Goal: Information Seeking & Learning: Learn about a topic

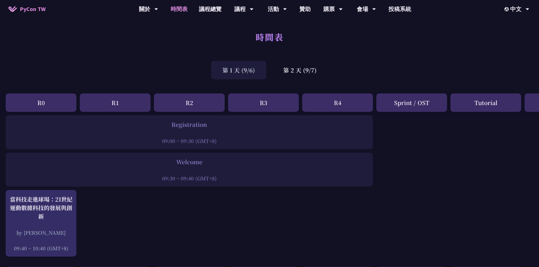
click at [48, 99] on div "R0" at bounding box center [41, 102] width 71 height 18
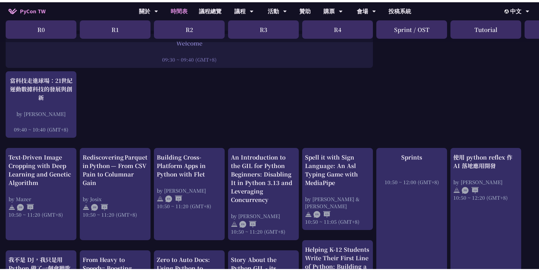
scroll to position [123, 0]
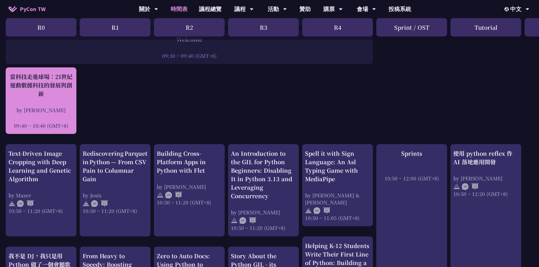
click at [29, 97] on div "當科技走進球場：21世紀運動數據科技的發展與創新 by [PERSON_NAME] 09:40 ~ 10:40 (GMT+8)" at bounding box center [40, 100] width 65 height 57
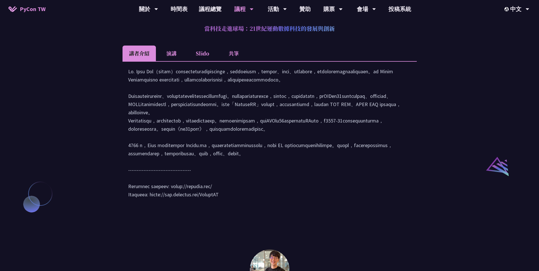
scroll to position [521, 0]
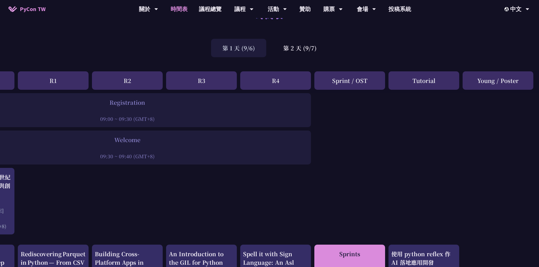
scroll to position [6, 62]
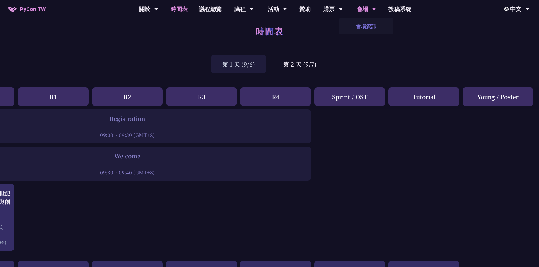
click at [364, 25] on link "會場資訊" at bounding box center [366, 26] width 54 height 13
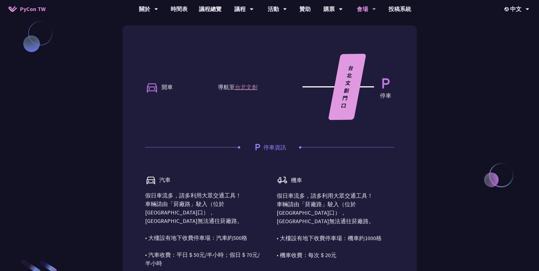
scroll to position [357, 0]
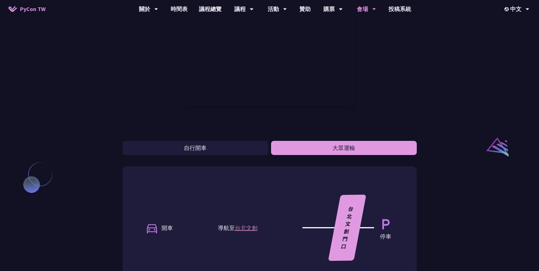
click at [342, 155] on button "大眾運輸" at bounding box center [344, 148] width 146 height 14
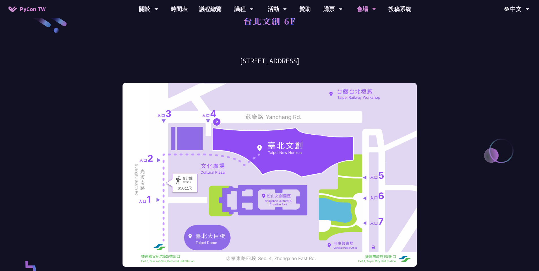
scroll to position [0, 0]
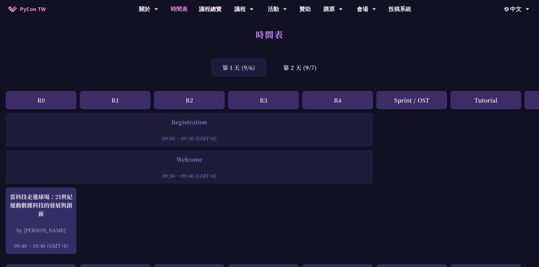
scroll to position [1, 0]
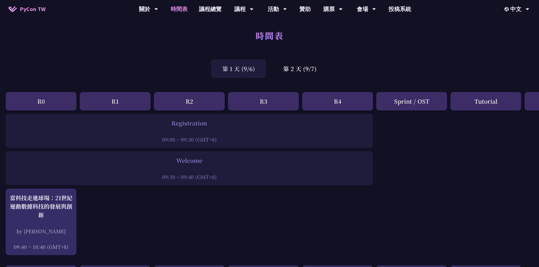
click at [263, 101] on div "R3" at bounding box center [263, 101] width 71 height 18
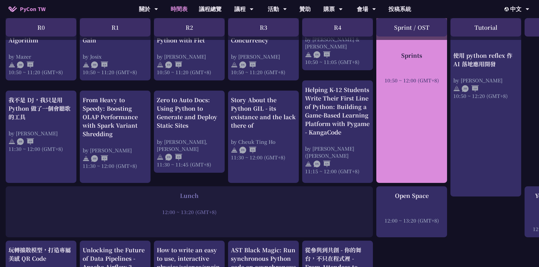
scroll to position [287, 0]
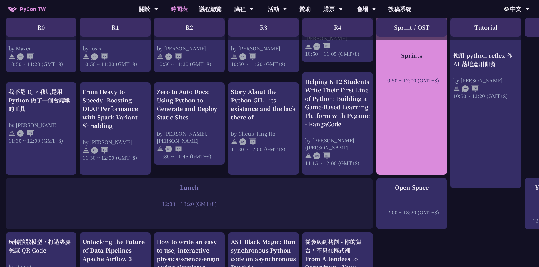
click at [412, 141] on div "Sprints 10:50 ~ 12:00 (GMT+8)" at bounding box center [412, 77] width 71 height 195
click at [411, 59] on div "Sprints" at bounding box center [411, 55] width 65 height 8
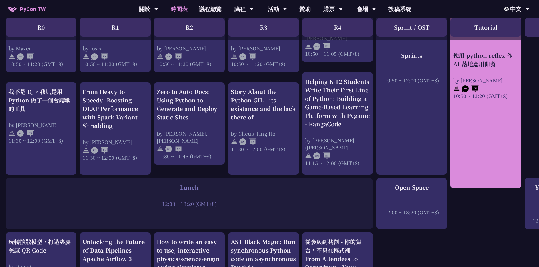
click at [498, 112] on link "使用 python reflex 作 AI 落地應用開發 by [PERSON_NAME] 10:50 ~ 12:20 (GMT+8)" at bounding box center [486, 84] width 65 height 199
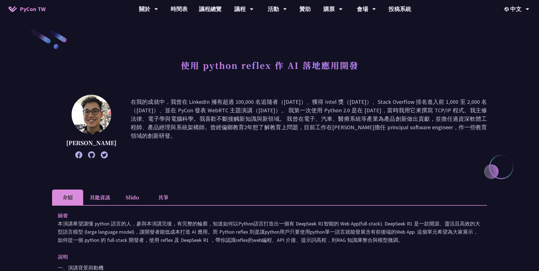
scroll to position [7, 0]
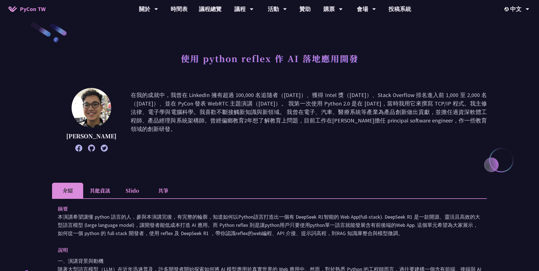
click at [417, 131] on p "在我的成就中，我曾在 LinkedIn 擁有超過 100,000 名追隨者（[DATE]）、獲得 Intel 獎（[DATE]）、Stack Overflow…" at bounding box center [309, 120] width 357 height 58
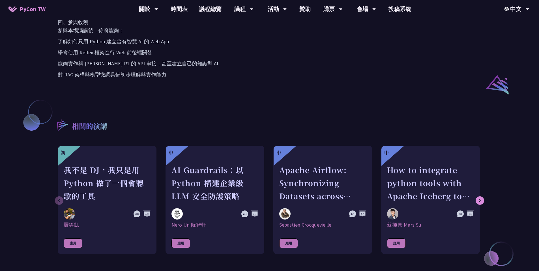
scroll to position [449, 0]
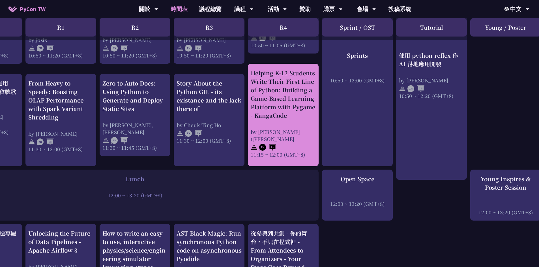
scroll to position [295, 54]
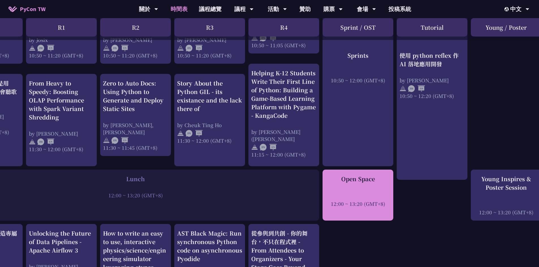
click at [362, 186] on div "Open Space 12:00 ~ 13:20 (GMT+8)" at bounding box center [358, 191] width 65 height 33
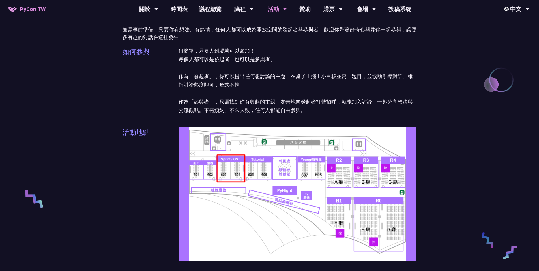
scroll to position [111, 0]
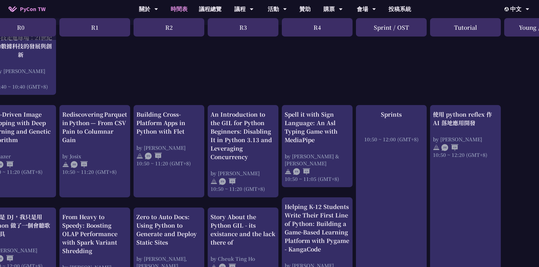
scroll to position [162, 9]
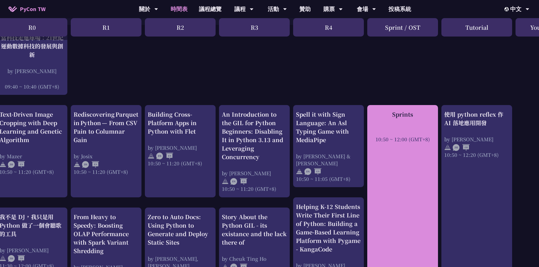
click at [395, 115] on div "Sprints" at bounding box center [402, 114] width 65 height 8
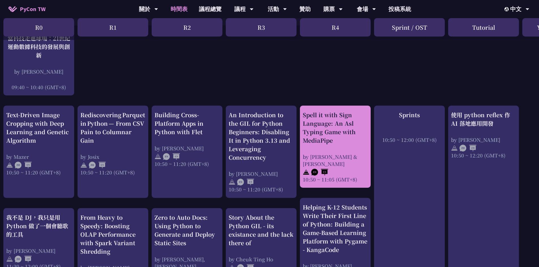
scroll to position [161, 0]
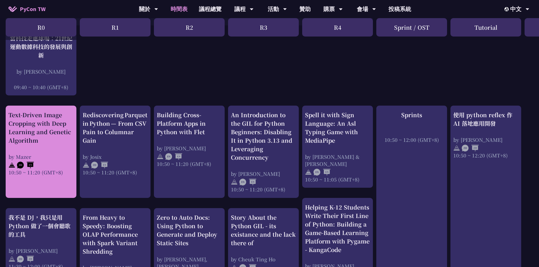
click at [45, 137] on div "Text-Driven Image Cropping with Deep Learning and Genetic Algorithm" at bounding box center [40, 128] width 65 height 34
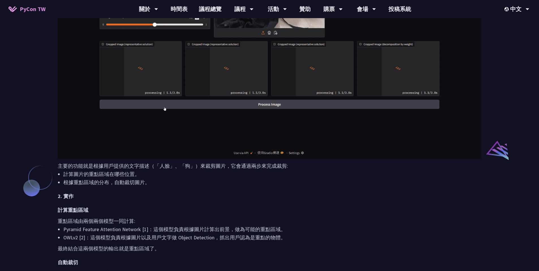
scroll to position [355, 0]
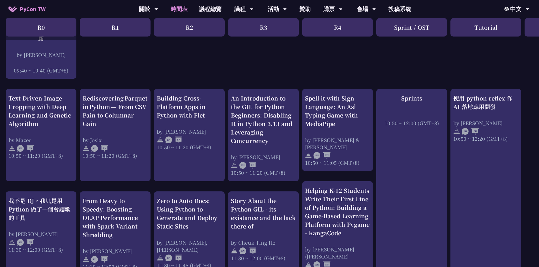
scroll to position [178, 0]
click at [208, 6] on link "議程總覽" at bounding box center [210, 9] width 34 height 18
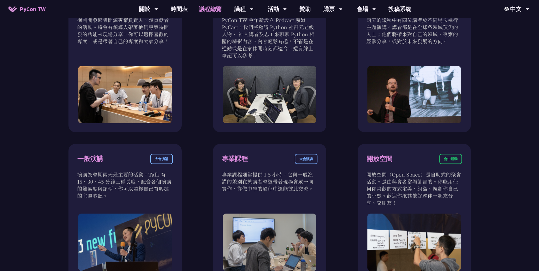
scroll to position [274, 0]
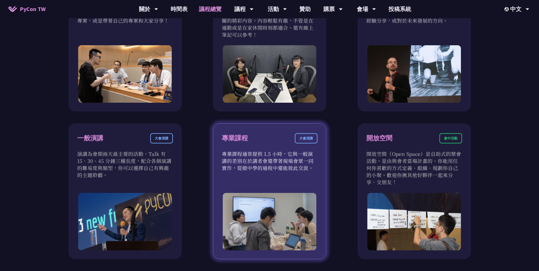
click at [239, 150] on p "專業課程通常提供 1.5 小時，它與一般演講的差別在於講者會還帶著現場會眾一同實作，從做中學的過程中還能彼此交流。" at bounding box center [270, 160] width 96 height 21
click at [237, 140] on div "專業課程" at bounding box center [235, 138] width 26 height 10
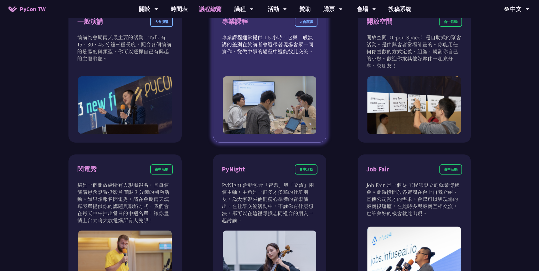
scroll to position [468, 0]
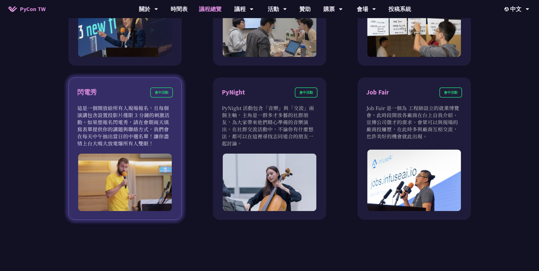
click at [164, 95] on div "會中活動" at bounding box center [161, 93] width 23 height 10
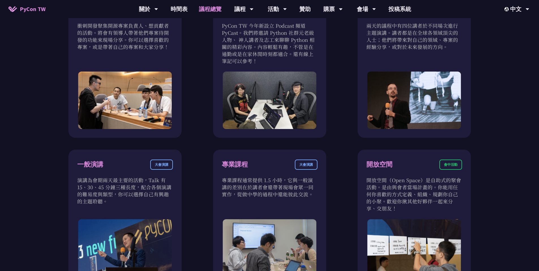
scroll to position [135, 0]
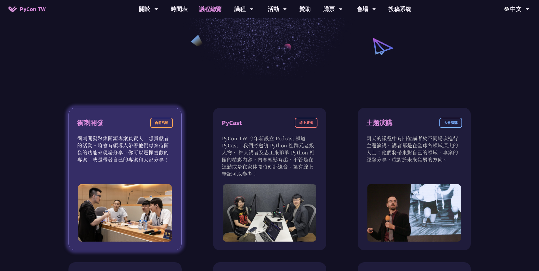
click at [130, 148] on p "衝刺開發聚集開源專案負責人、想貢獻者的活動。將會有領導人帶著他們專案待開發的功能來現場分享。你可以選擇喜歡的專案，或是帶著自己的專案和大家分享！" at bounding box center [125, 149] width 96 height 28
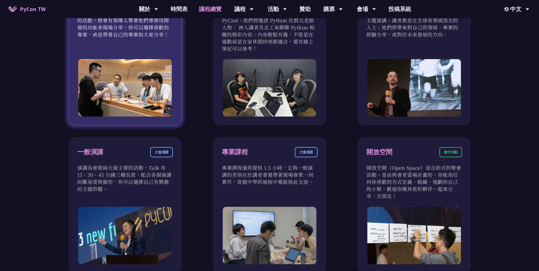
scroll to position [280, 0]
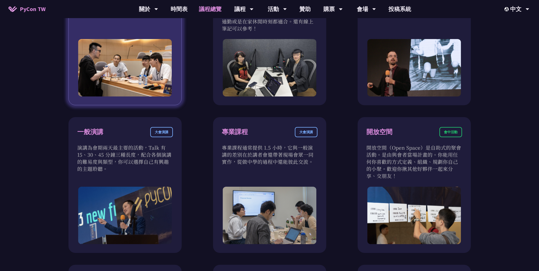
click at [130, 148] on p "演講為會期兩天最主要的活動，Talk 有 15、30、45 分鐘三種長度，配合各個演講的難易度與類型，你可以選擇自己有興趣的主題聆聽。" at bounding box center [125, 158] width 96 height 28
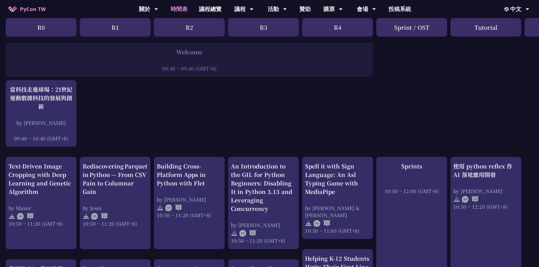
scroll to position [114, 0]
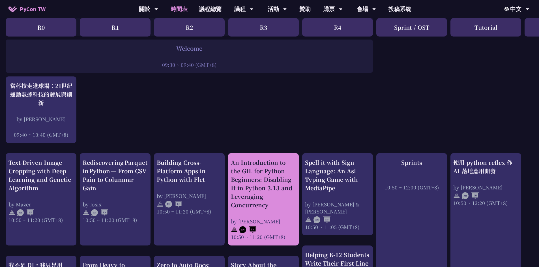
click at [248, 192] on div "An Introduction to the GIL for Python Beginners: Disabling It in Python 3.13 an…" at bounding box center [263, 183] width 65 height 51
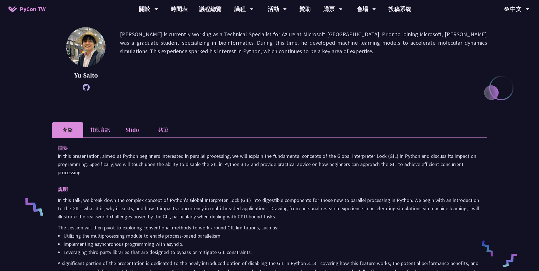
scroll to position [121, 0]
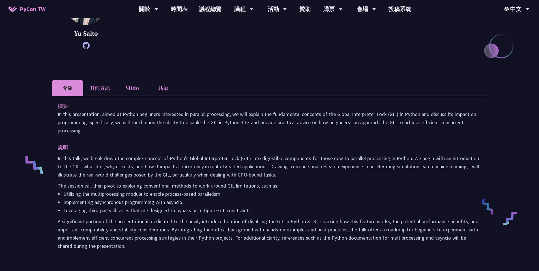
click at [106, 93] on li "其他資訊" at bounding box center [99, 88] width 33 height 16
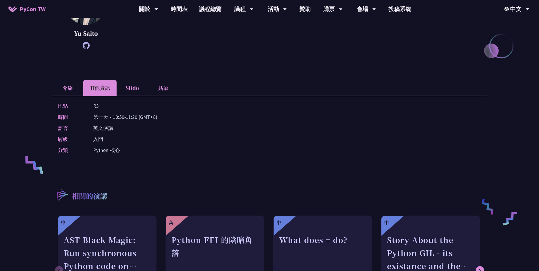
click at [135, 88] on li "Slido" at bounding box center [132, 88] width 31 height 16
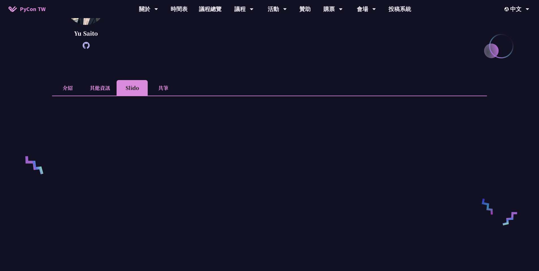
click at [160, 86] on li "共筆" at bounding box center [163, 88] width 31 height 16
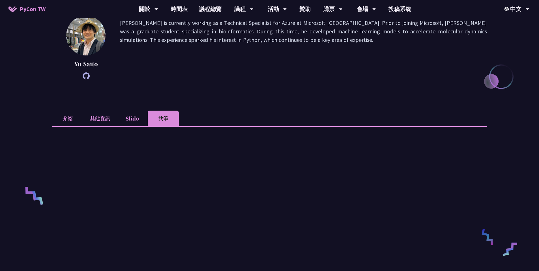
scroll to position [0, 0]
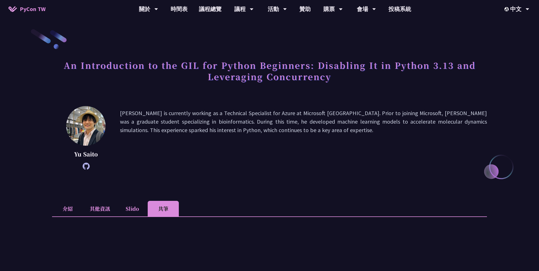
click at [135, 209] on li "Slido" at bounding box center [132, 209] width 31 height 16
click at [106, 209] on li "其他資訊" at bounding box center [99, 209] width 33 height 16
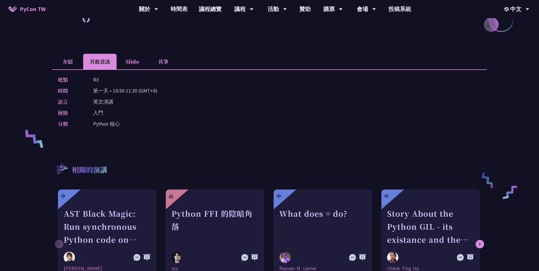
scroll to position [154, 0]
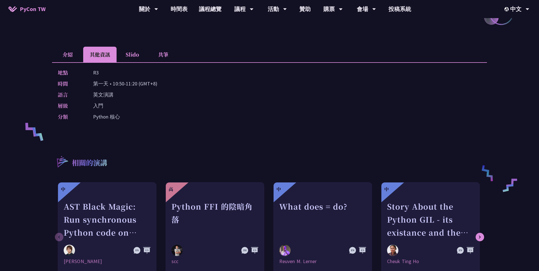
click at [70, 54] on li "介紹" at bounding box center [67, 55] width 31 height 16
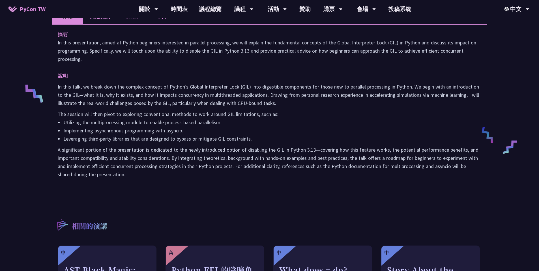
scroll to position [193, 0]
drag, startPoint x: 125, startPoint y: 178, endPoint x: 57, endPoint y: 32, distance: 160.5
click at [57, 32] on div "摘要 In this presentation, aimed at Python beginners interested in parallel proce…" at bounding box center [269, 108] width 435 height 169
copy div "lo Ip dolo sitametconse, adipi el Seddoe temporinc utlaboreet do magnaali enima…"
click at [306, 118] on li "Utilizing the multiprocessing module to enable process-based parallelism." at bounding box center [272, 122] width 418 height 8
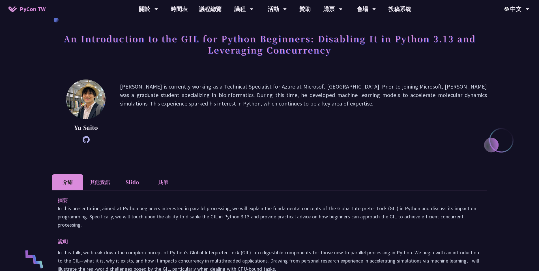
scroll to position [0, 0]
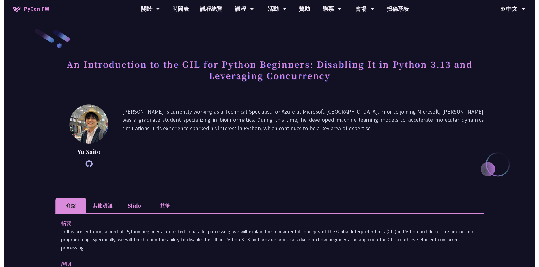
scroll to position [114, 0]
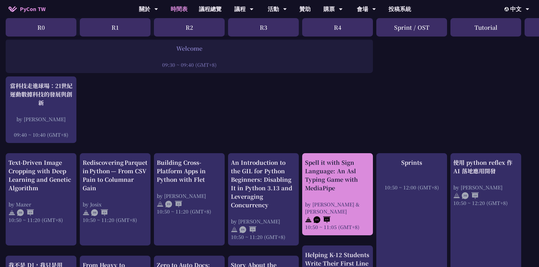
click at [332, 172] on div "Spell it with Sign Language: An Asl Typing Game with MediaPipe" at bounding box center [337, 175] width 65 height 34
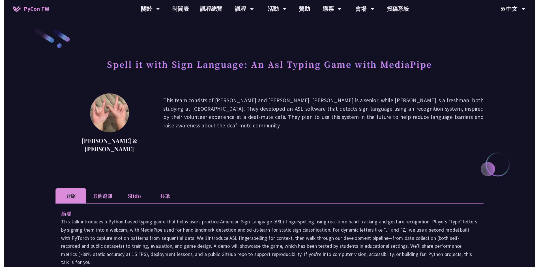
scroll to position [114, 0]
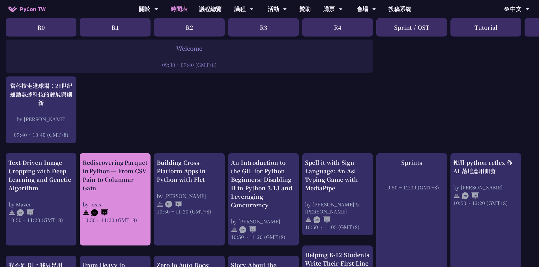
click at [101, 177] on div "Rediscovering Parquet in Python — From CSV Pain to Columnar Gain" at bounding box center [115, 175] width 65 height 34
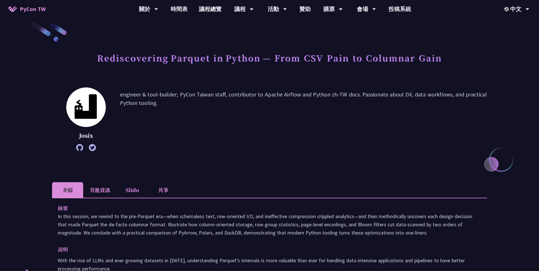
scroll to position [8, 0]
click at [81, 148] on icon at bounding box center [79, 147] width 7 height 7
click at [91, 148] on icon at bounding box center [92, 147] width 7 height 7
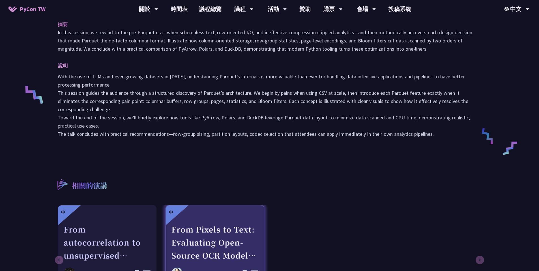
scroll to position [237, 0]
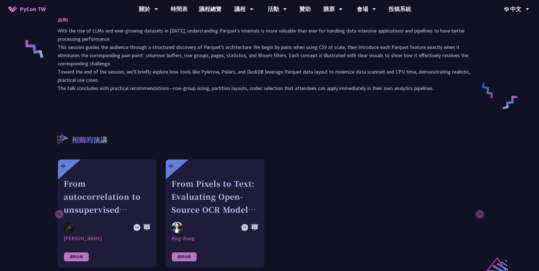
drag, startPoint x: 99, startPoint y: 52, endPoint x: 446, endPoint y: 95, distance: 349.3
click at [446, 95] on div "Rediscovering Parquet in Python — From CSV Pain to Columnar Gain Josix engineer…" at bounding box center [269, 35] width 435 height 488
copy div "Loremipsumdol Sitamet co Adipis — Elit SED Doei te Incididu Utla Etdol magnaali…"
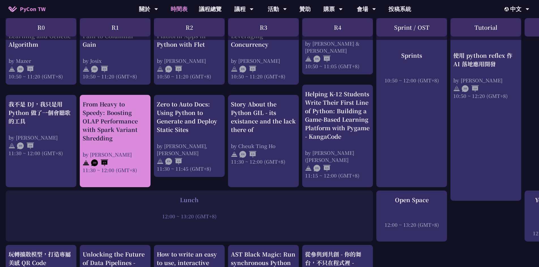
scroll to position [274, 0]
click at [121, 135] on div "From Heavy to Speedy: Boosting OLAP Performance with Spark Variant Shredding" at bounding box center [115, 122] width 65 height 42
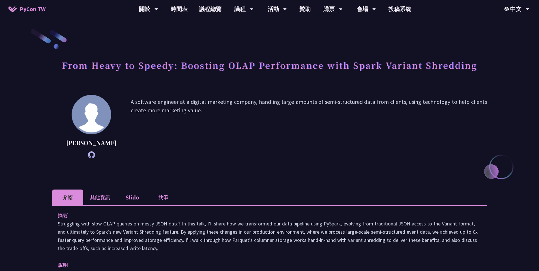
scroll to position [5, 0]
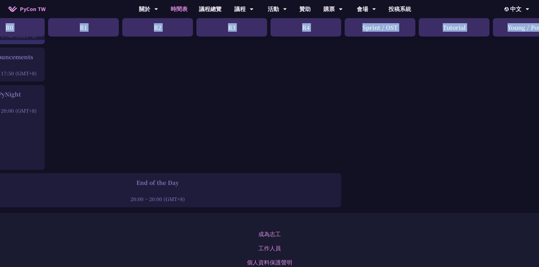
scroll to position [823, 62]
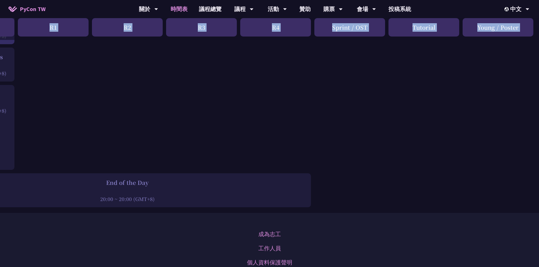
drag, startPoint x: 20, startPoint y: 52, endPoint x: 532, endPoint y: 197, distance: 532.7
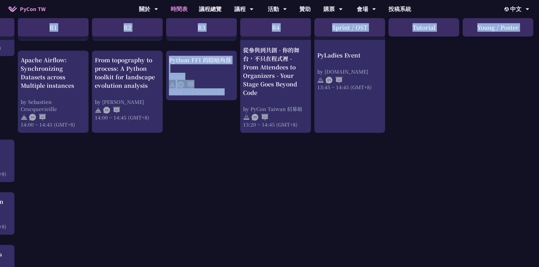
scroll to position [539, 62]
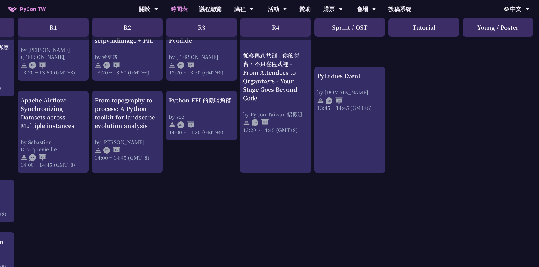
click at [399, 91] on div "An Introduction to the GIL for Python Beginners: Disabling It in Python 3.13 an…" at bounding box center [238, 33] width 601 height 915
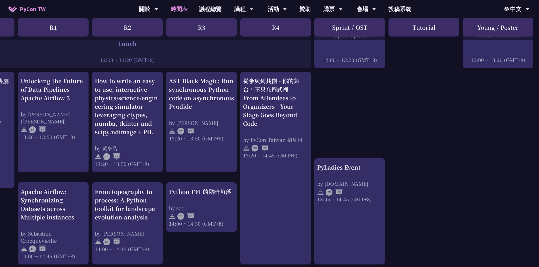
scroll to position [436, 62]
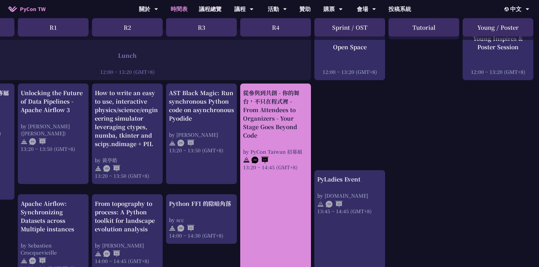
click at [274, 103] on div "從參與到共創 - 你的舞台，不只在程式裡 - From Attendees to Organizers - Your Stage Goes Beyond Co…" at bounding box center [275, 114] width 65 height 51
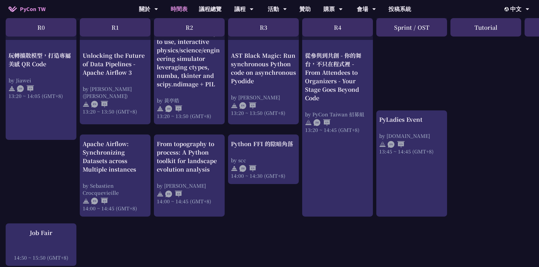
scroll to position [497, 0]
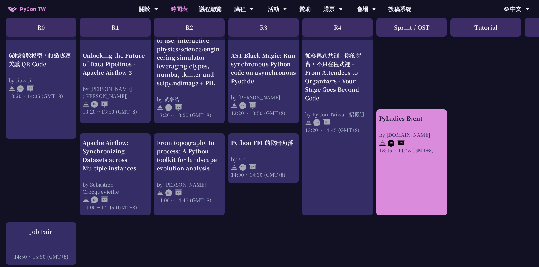
click at [422, 122] on div "PyLadies Event" at bounding box center [411, 118] width 65 height 8
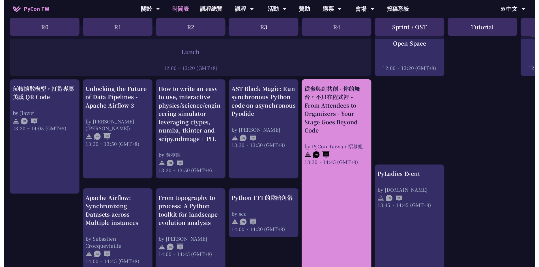
scroll to position [497, 0]
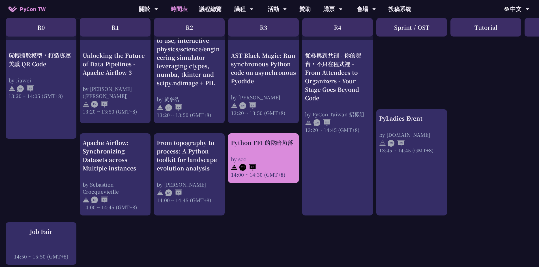
click at [243, 164] on img at bounding box center [248, 167] width 17 height 7
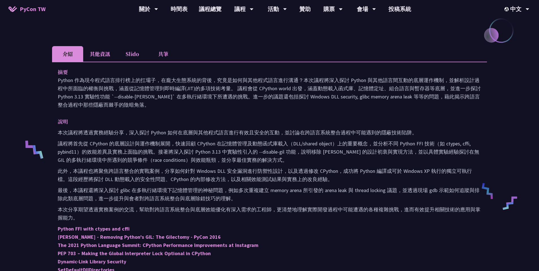
scroll to position [147, 0]
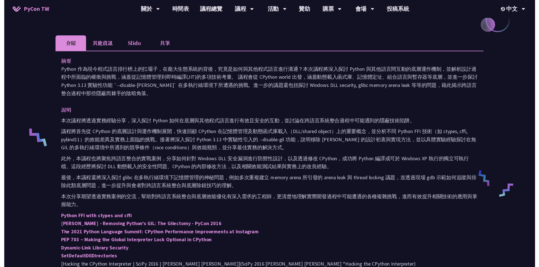
scroll to position [497, 0]
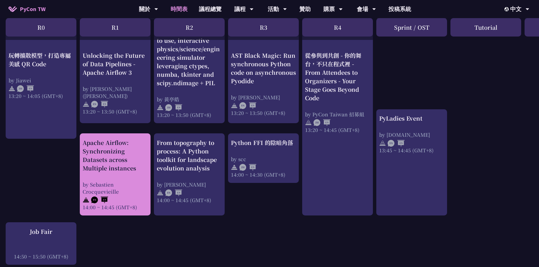
click at [148, 157] on div "Apache Airflow: Synchronizing Datasets across Multiple instances by [PERSON_NAM…" at bounding box center [115, 174] width 71 height 82
click at [107, 160] on div "Apache Airflow: Synchronizing Datasets across Multiple instances" at bounding box center [115, 155] width 65 height 34
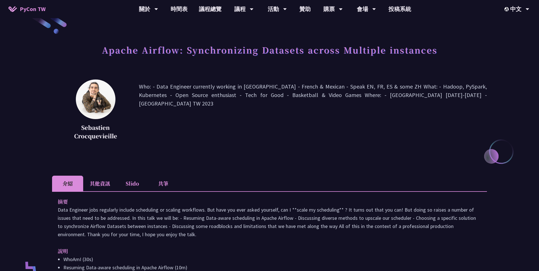
scroll to position [16, 0]
click at [84, 107] on img at bounding box center [96, 99] width 40 height 40
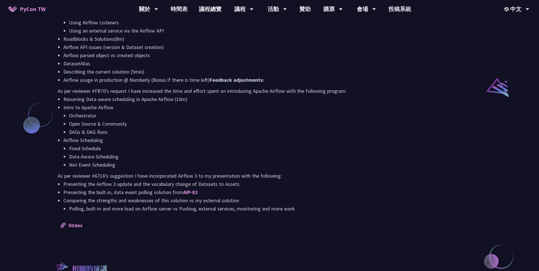
scroll to position [430, 0]
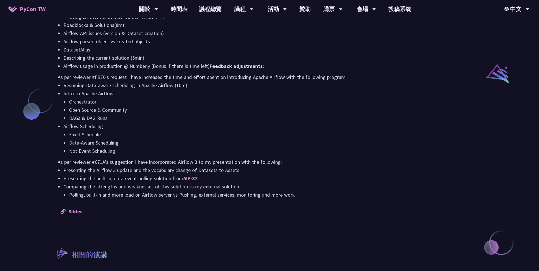
drag, startPoint x: 59, startPoint y: 42, endPoint x: 297, endPoint y: 204, distance: 288.0
copy div "lo Ipsu Dolorsit amet consectet adipisc elitseddoe te incidid utlaboree. Dol ma…"
click at [79, 213] on link "Slides" at bounding box center [72, 211] width 22 height 7
click at [268, 115] on li "DAGs & DAG Runs" at bounding box center [275, 118] width 413 height 8
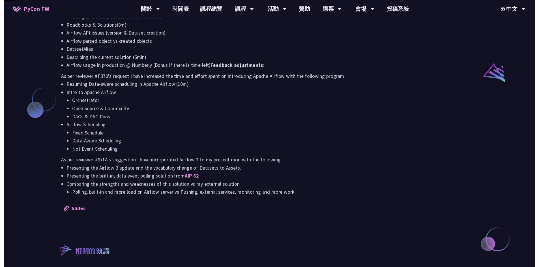
scroll to position [497, 0]
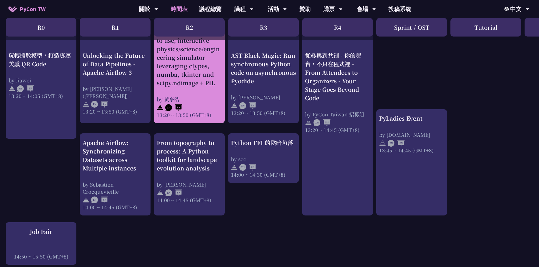
click at [196, 105] on div at bounding box center [189, 107] width 65 height 8
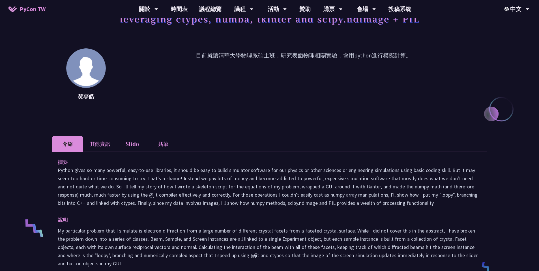
scroll to position [106, 0]
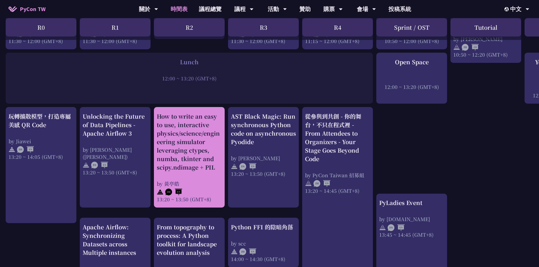
scroll to position [412, 0]
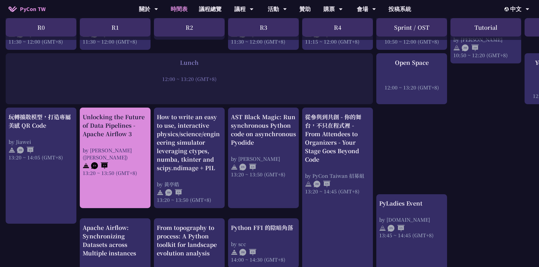
click at [112, 135] on div "Unlocking the Future of Data Pipelines - Apache Airflow 3" at bounding box center [115, 125] width 65 height 25
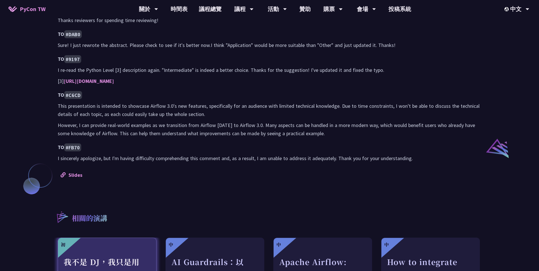
scroll to position [376, 0]
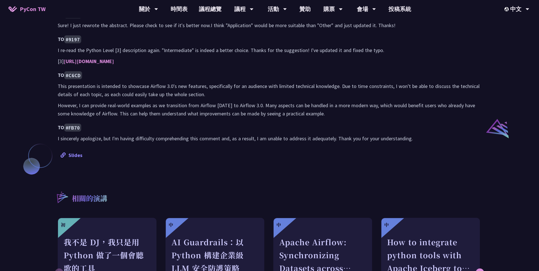
drag, startPoint x: 57, startPoint y: 70, endPoint x: 95, endPoint y: 154, distance: 92.4
click at [95, 155] on div "摘要 Apache Airflow 3.0 is here, bringing an enhanced user experience and excitin…" at bounding box center [269, 1] width 435 height 327
copy div "lo Ipsumd Sitamet 2.0 co adip, elitsedd ei temporin utla etdolorema ali enimadm…"
click at [95, 154] on div "Slides" at bounding box center [270, 155] width 418 height 8
click at [76, 157] on link "Slides" at bounding box center [72, 155] width 22 height 7
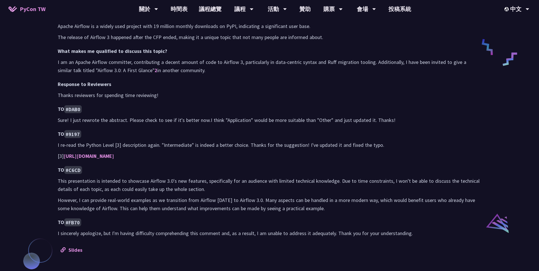
scroll to position [0, 0]
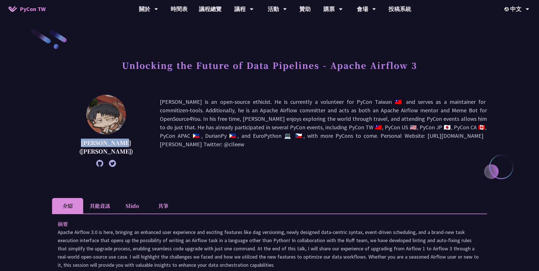
drag, startPoint x: 98, startPoint y: 150, endPoint x: 74, endPoint y: 140, distance: 25.7
click at [74, 140] on p "[PERSON_NAME] ([PERSON_NAME])" at bounding box center [106, 147] width 80 height 17
drag, startPoint x: 74, startPoint y: 140, endPoint x: 94, endPoint y: 152, distance: 23.5
click at [95, 152] on p "[PERSON_NAME] ([PERSON_NAME])" at bounding box center [106, 147] width 80 height 17
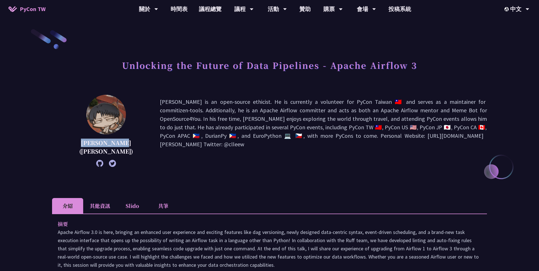
click at [94, 152] on p "[PERSON_NAME] ([PERSON_NAME])" at bounding box center [106, 147] width 80 height 17
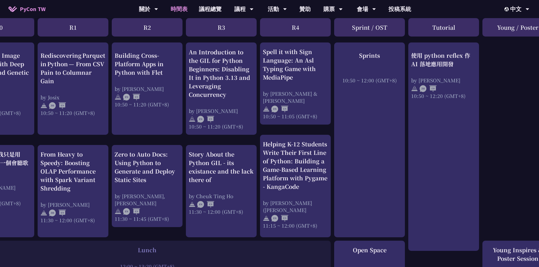
scroll to position [224, 62]
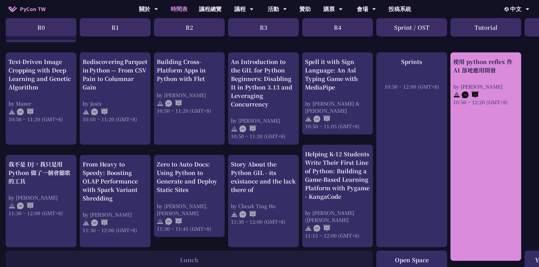
scroll to position [215, 0]
click at [485, 69] on div "使用 python reflex 作 AI 落地應用開發" at bounding box center [486, 65] width 65 height 17
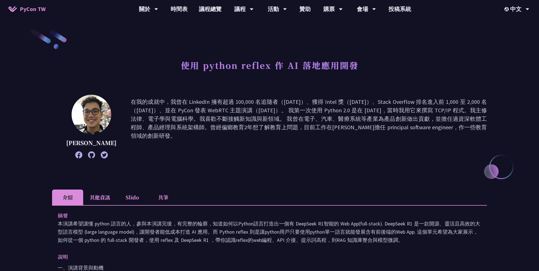
drag, startPoint x: 116, startPoint y: 97, endPoint x: 234, endPoint y: 192, distance: 150.7
click at [181, 58] on div "使用 python reflex 作 AI 落地應用開發" at bounding box center [269, 72] width 435 height 30
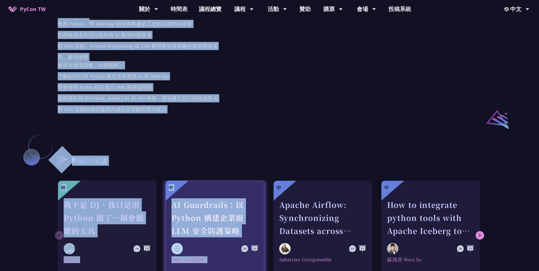
scroll to position [392, 0]
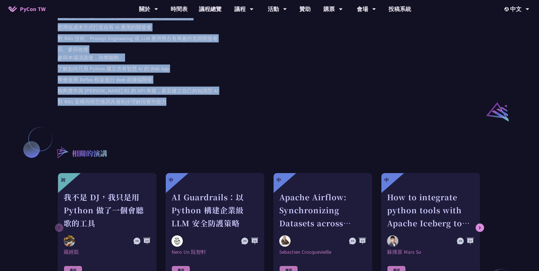
drag, startPoint x: 181, startPoint y: 64, endPoint x: 176, endPoint y: 112, distance: 48.9
copy div "lo ipsumd sitame c AD elitse Doei Temp incidi，utl EtdoloRe magn 738,498 aliq（26…"
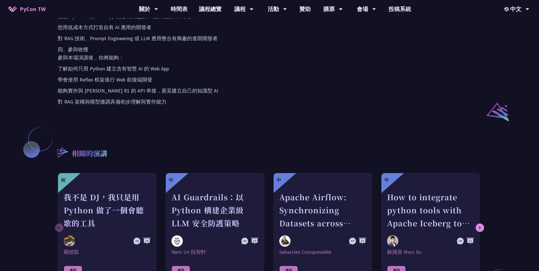
click at [284, 136] on div "相關的演講 初 我不是 DJ，我只是用 Python 做了一個會聽歌的工具 [PERSON_NAME]凱 應用 中 AI Guardrails：以 Pytho…" at bounding box center [269, 197] width 435 height 133
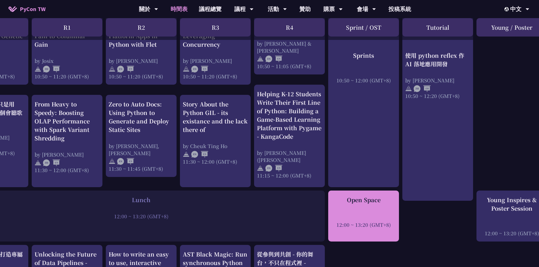
scroll to position [274, 62]
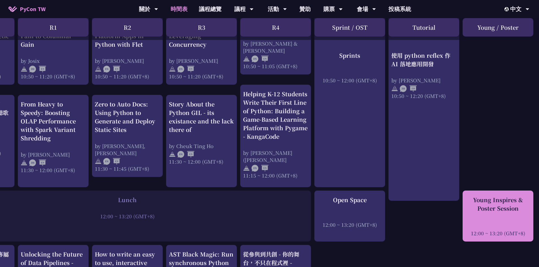
click at [511, 220] on div "Young Inspires & Poster Session 12:00 ~ 13:20 (GMT+8)" at bounding box center [498, 216] width 65 height 41
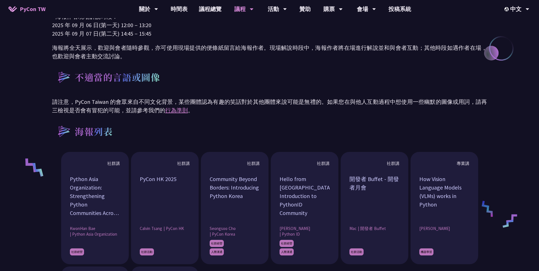
scroll to position [394, 0]
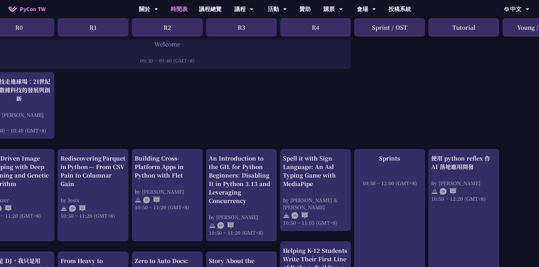
scroll to position [0, 22]
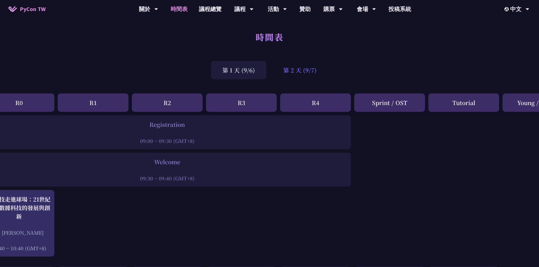
click at [297, 71] on div "第 2 天 (9/7)" at bounding box center [300, 70] width 56 height 18
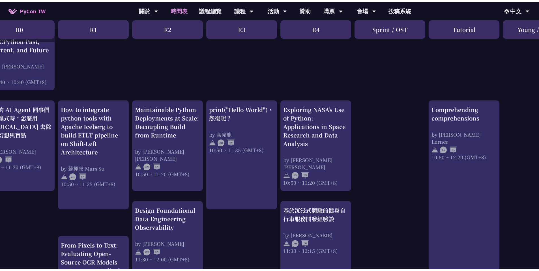
scroll to position [160, 0]
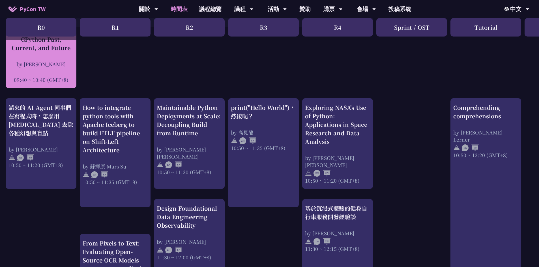
click at [59, 52] on div "CPython Past, Current, and Future by [PERSON_NAME] 09:40 ~ 10:40 (GMT+8)" at bounding box center [40, 59] width 65 height 48
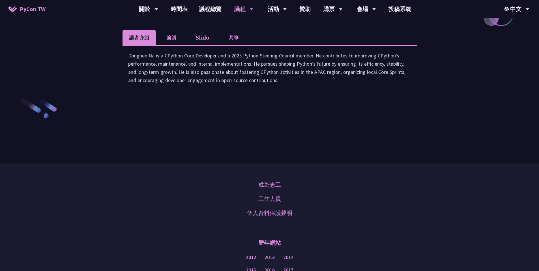
scroll to position [779, 0]
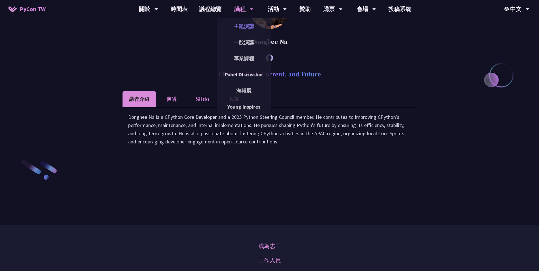
click at [252, 29] on link "主題演講" at bounding box center [244, 26] width 54 height 13
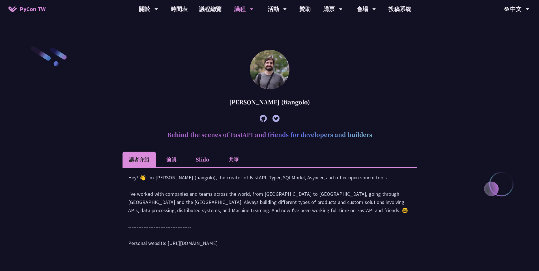
scroll to position [164, 0]
click at [170, 158] on li "演講" at bounding box center [171, 159] width 31 height 16
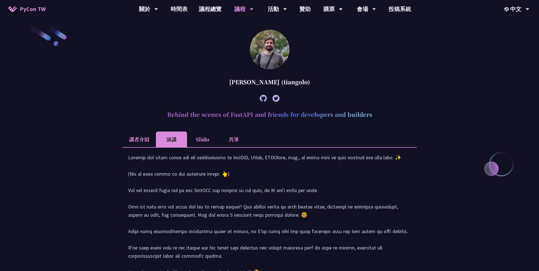
scroll to position [184, 0]
click at [214, 144] on li "Slido" at bounding box center [202, 139] width 31 height 16
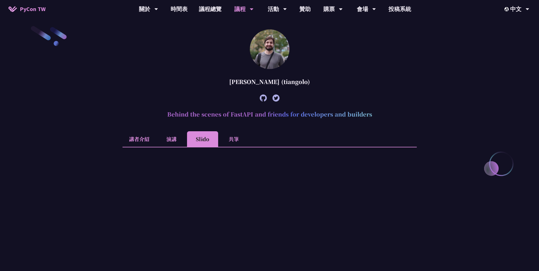
click at [174, 140] on li "演講" at bounding box center [171, 139] width 31 height 16
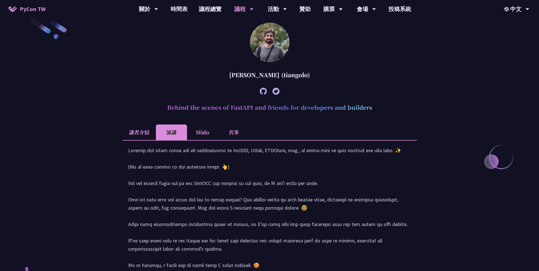
scroll to position [190, 0]
click at [211, 9] on link "議程總覽" at bounding box center [210, 9] width 34 height 18
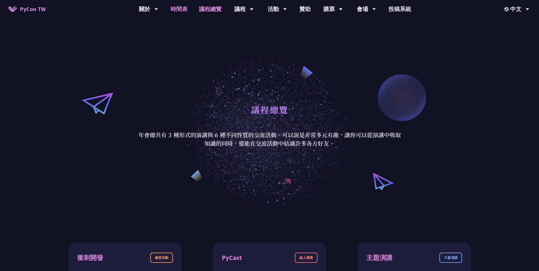
click at [186, 11] on link "時間表" at bounding box center [179, 9] width 28 height 18
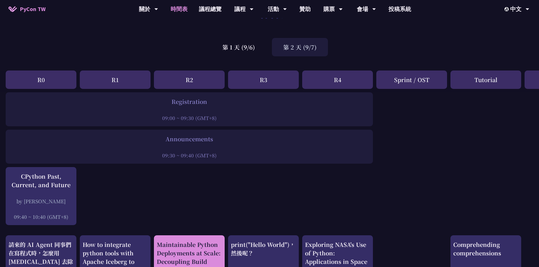
scroll to position [15, 0]
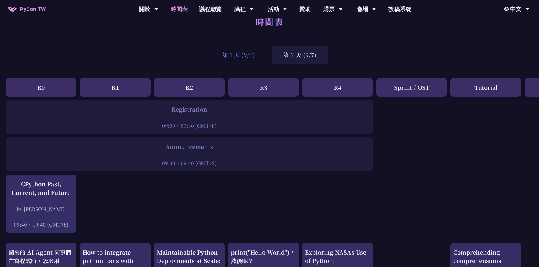
click at [239, 50] on div "第 1 天 (9/6)" at bounding box center [238, 55] width 55 height 18
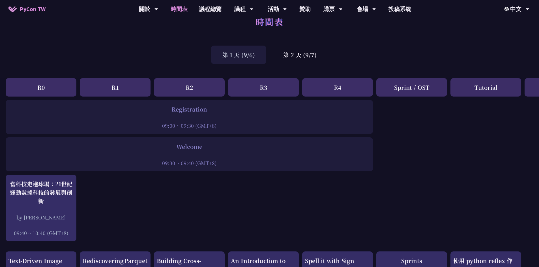
click at [246, 58] on div "第 1 天 (9/6)" at bounding box center [238, 55] width 55 height 18
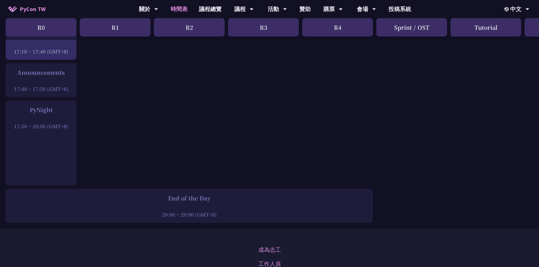
scroll to position [839, 0]
